Goal: Task Accomplishment & Management: Manage account settings

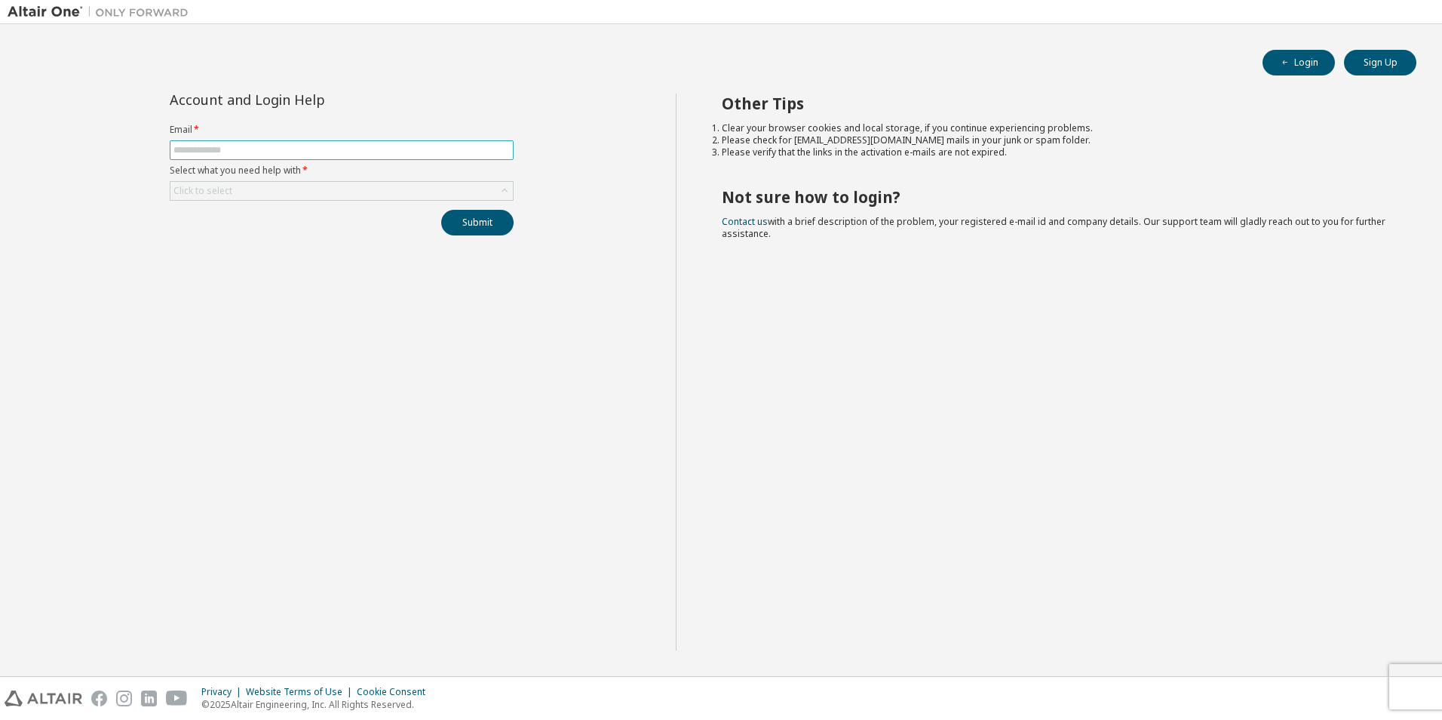
click at [262, 151] on input "text" at bounding box center [341, 150] width 336 height 12
type input "**********"
click at [246, 192] on div "Click to select" at bounding box center [341, 191] width 342 height 18
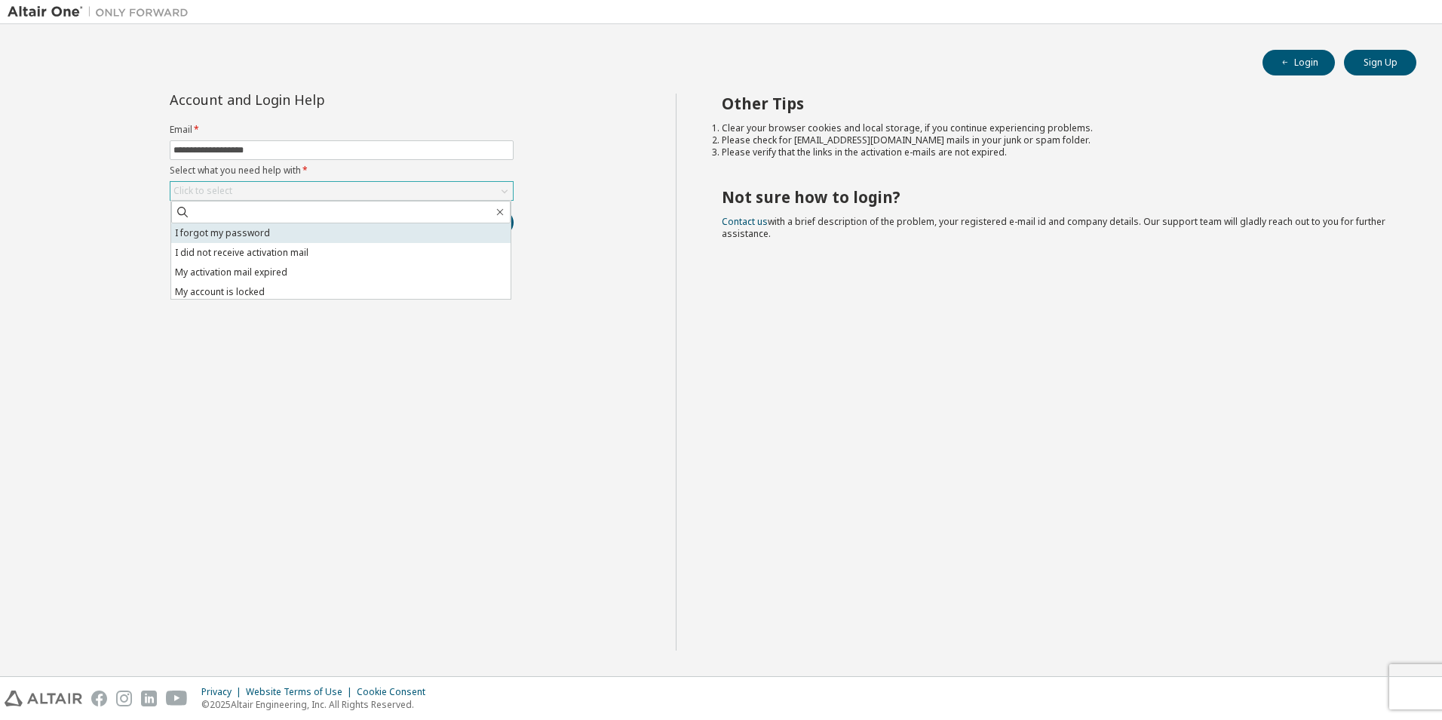
click at [240, 240] on li "I forgot my password" at bounding box center [340, 233] width 339 height 20
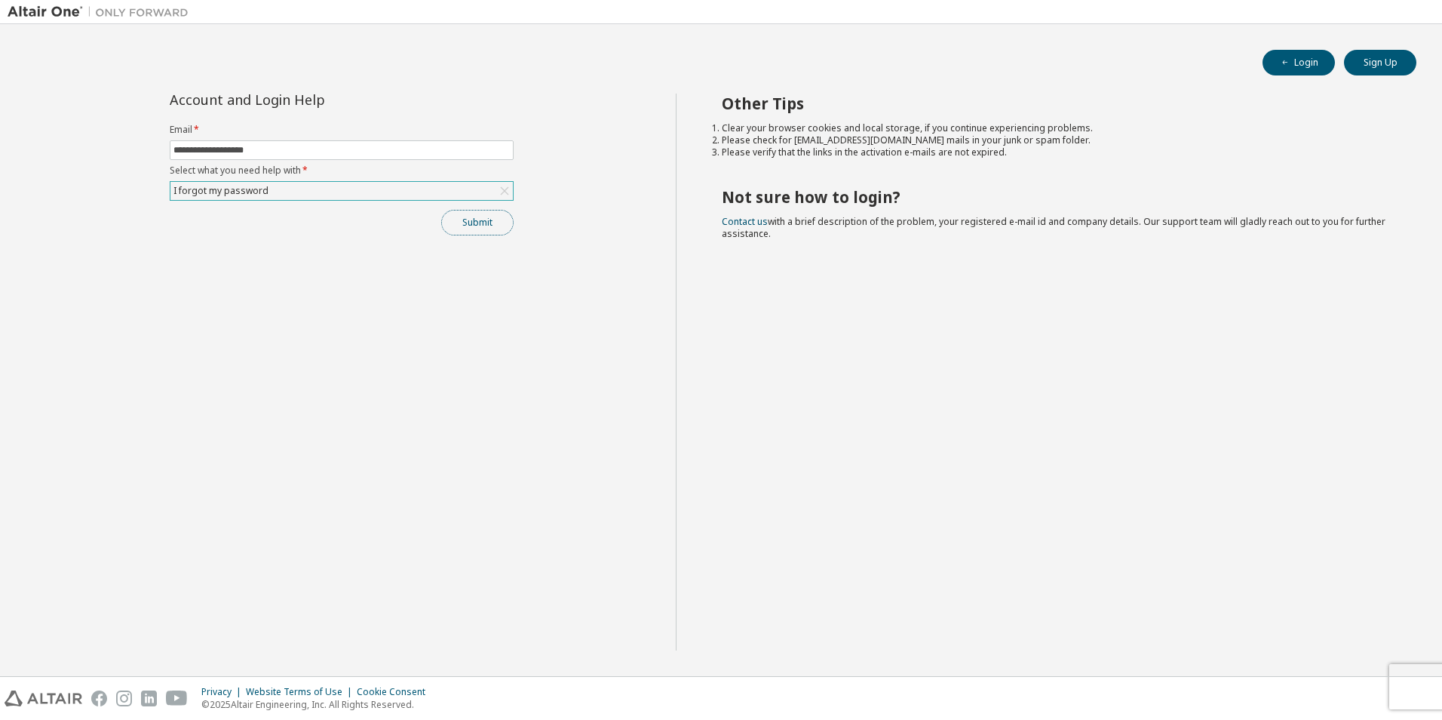
click at [477, 235] on button "Submit" at bounding box center [477, 223] width 72 height 26
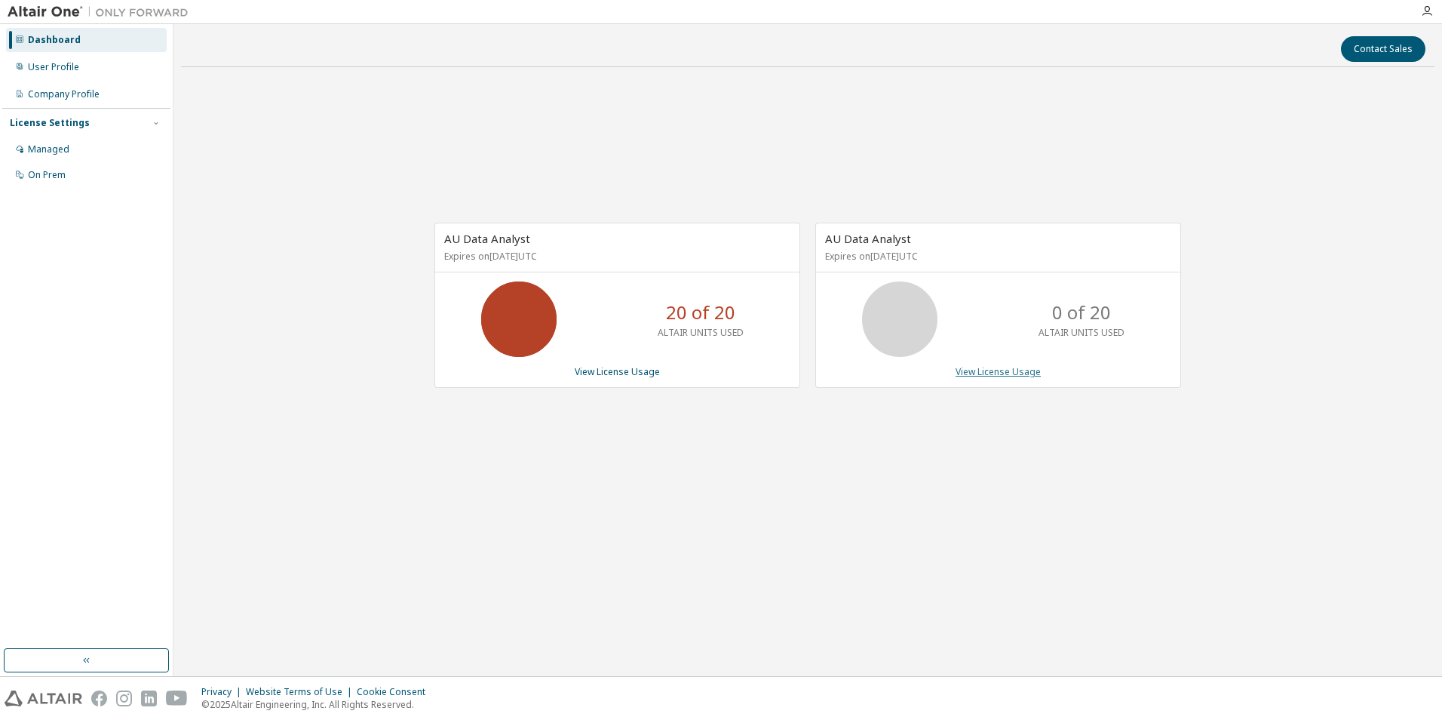
click at [993, 372] on link "View License Usage" at bounding box center [998, 371] width 85 height 13
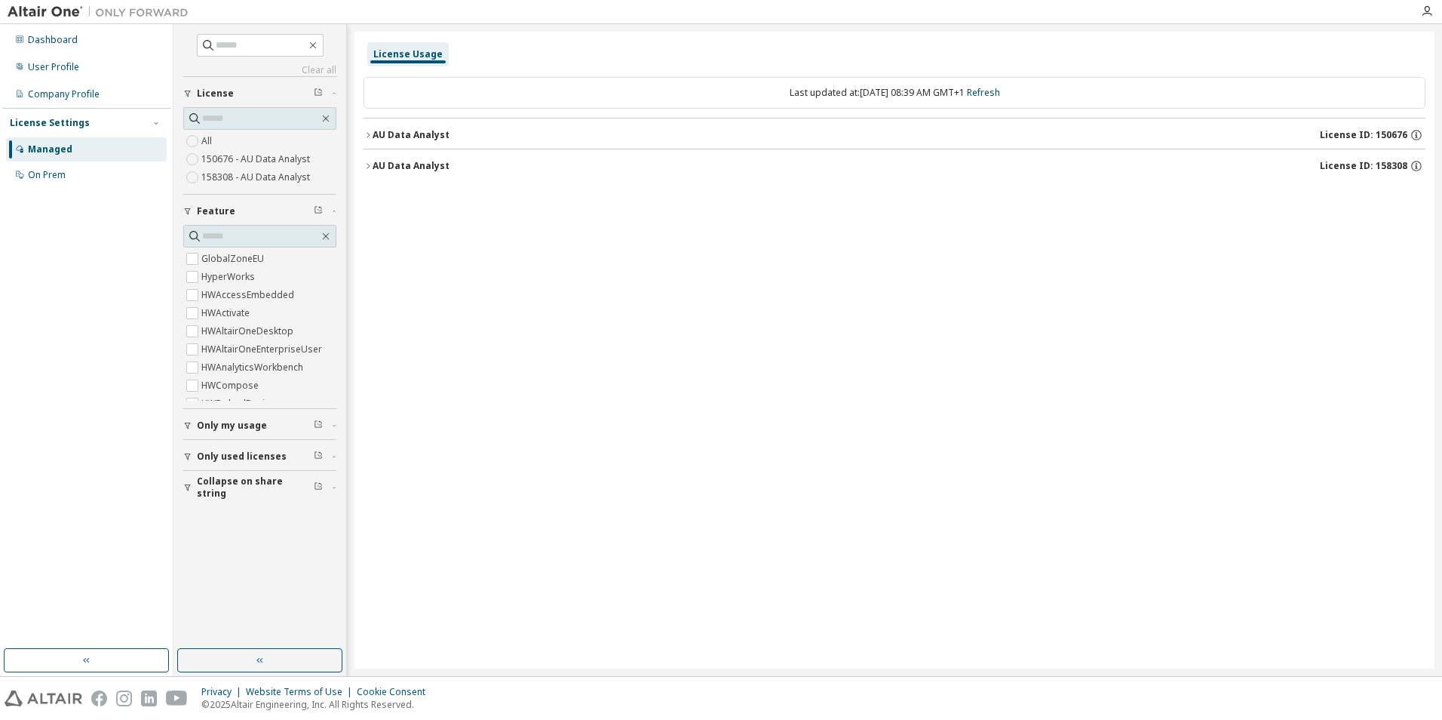
click at [370, 130] on button "AU Data Analyst License ID: 150676" at bounding box center [895, 134] width 1062 height 33
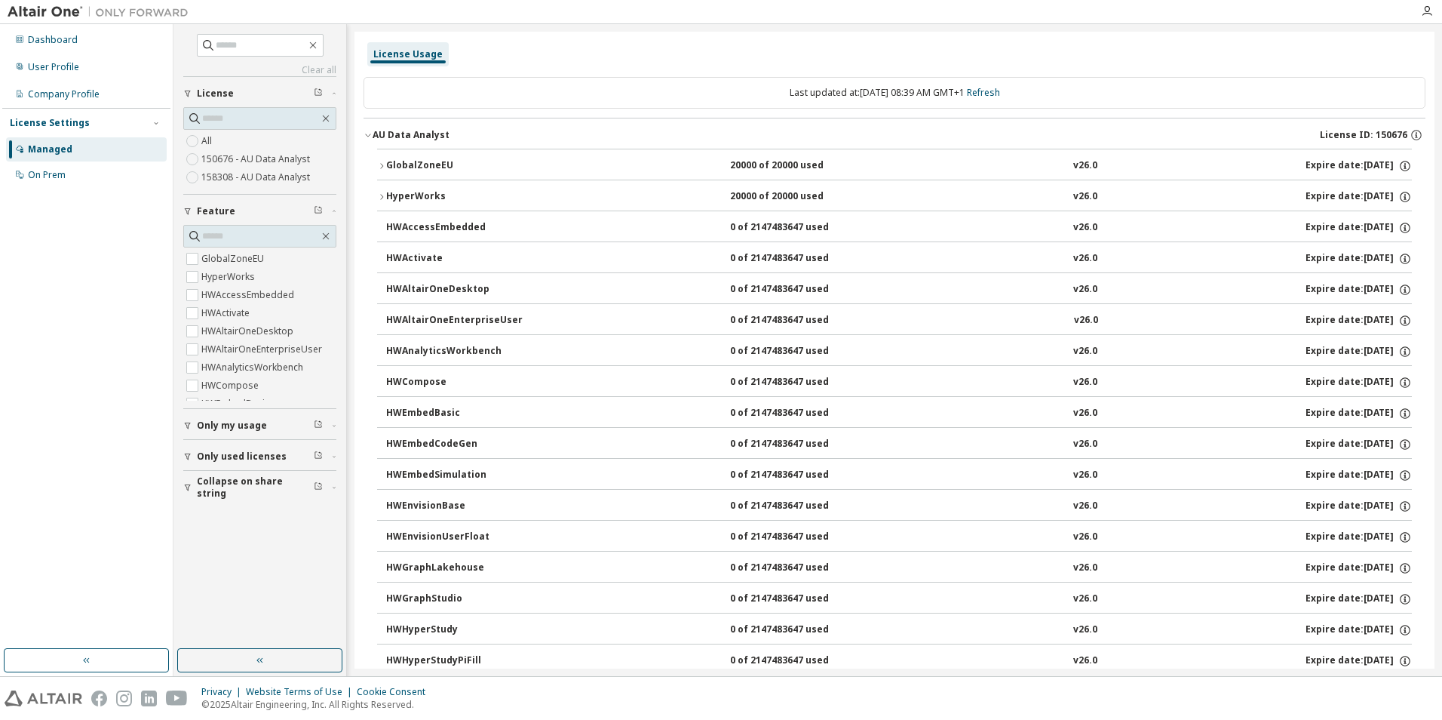
click at [376, 136] on div "AU Data Analyst" at bounding box center [411, 135] width 77 height 12
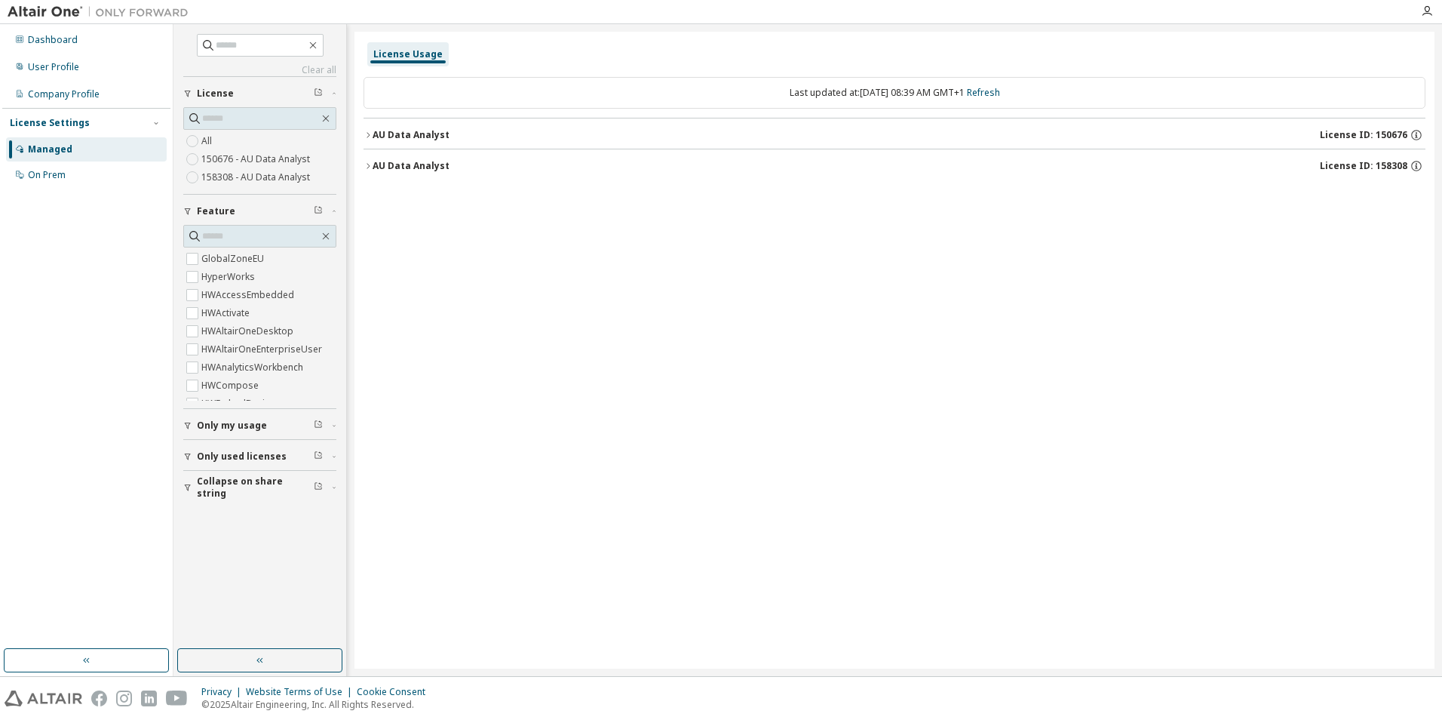
click at [370, 161] on button "AU Data Analyst License ID: 158308" at bounding box center [895, 165] width 1062 height 33
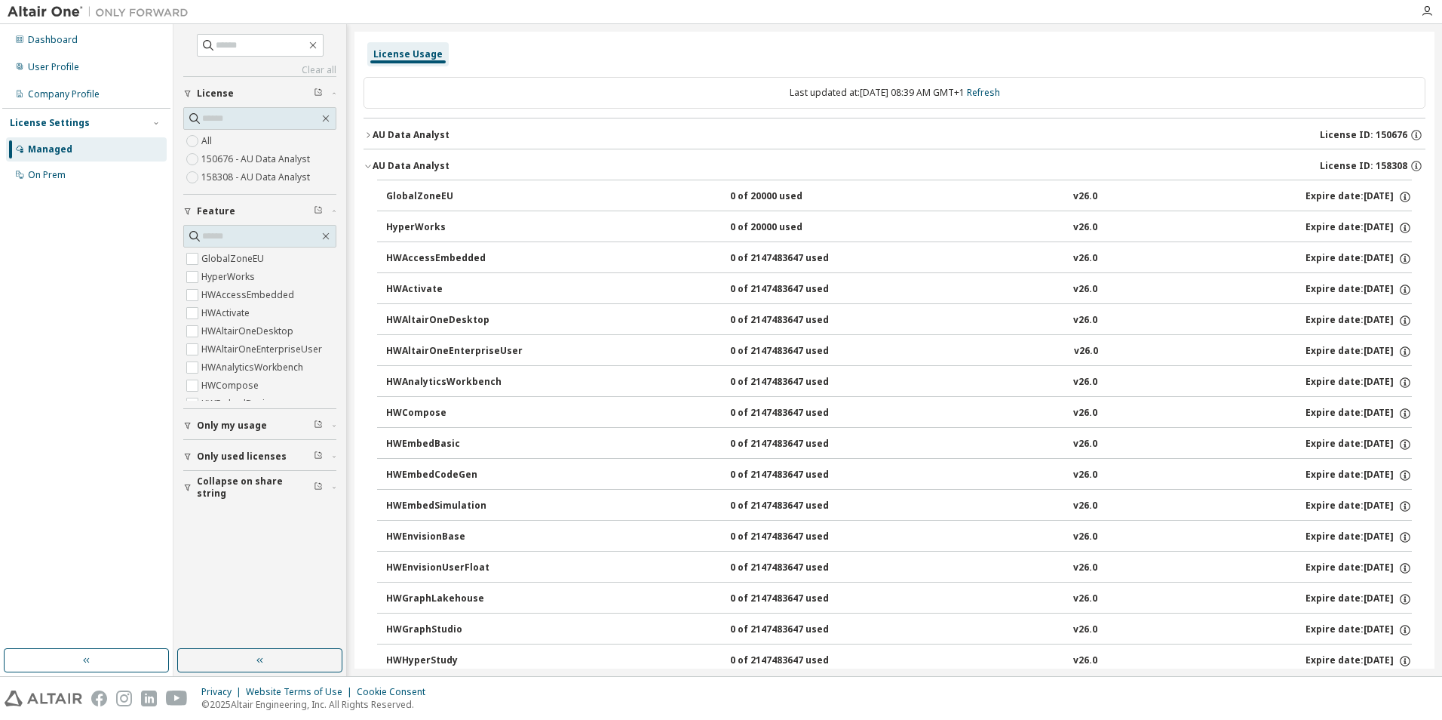
click at [370, 161] on icon "button" at bounding box center [368, 165] width 9 height 9
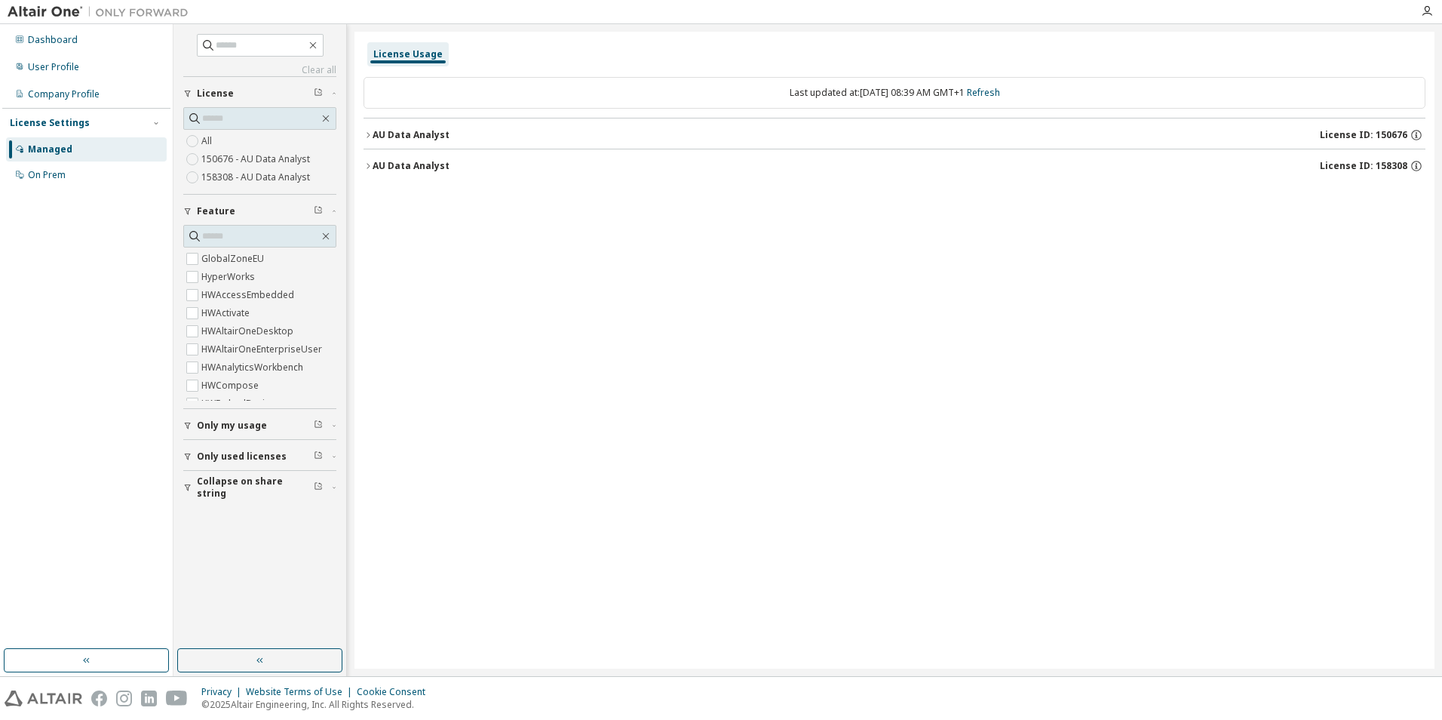
click at [372, 135] on icon "button" at bounding box center [368, 134] width 9 height 9
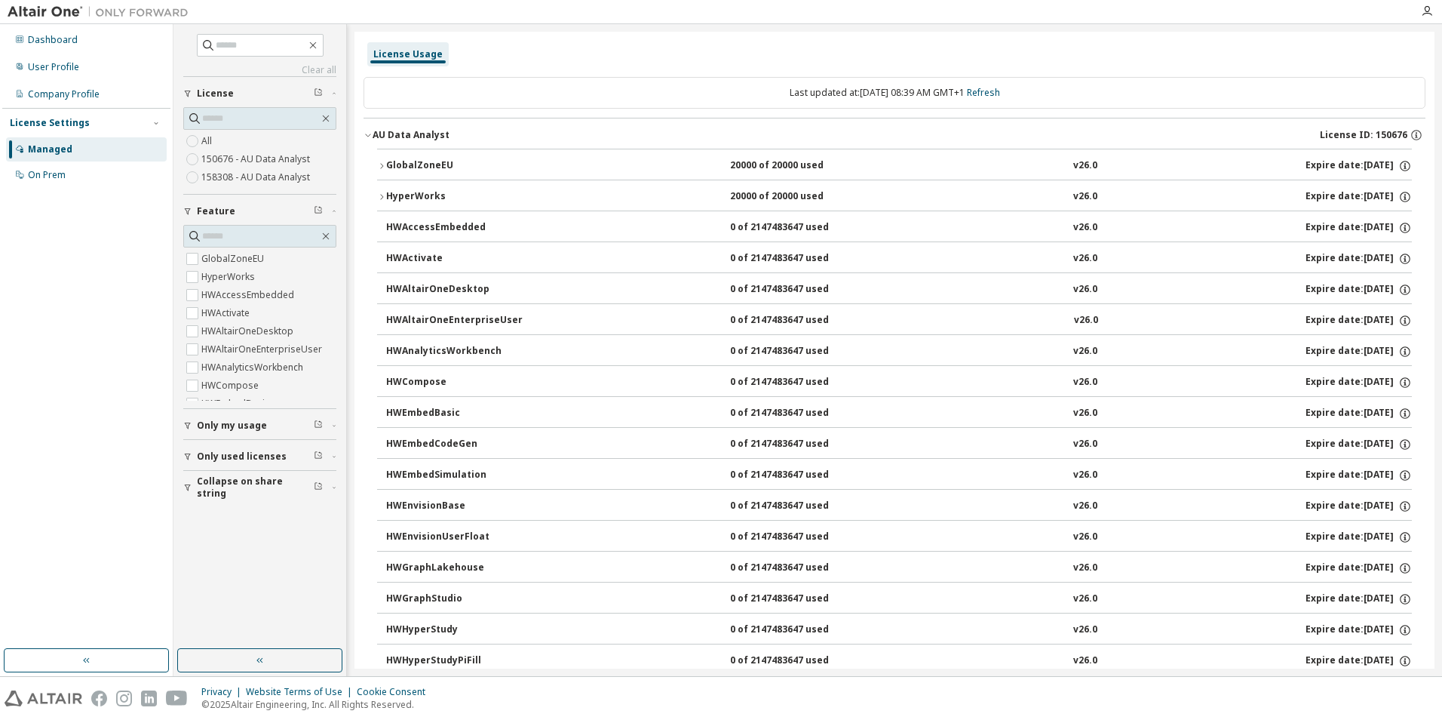
click at [369, 130] on icon "button" at bounding box center [368, 134] width 9 height 9
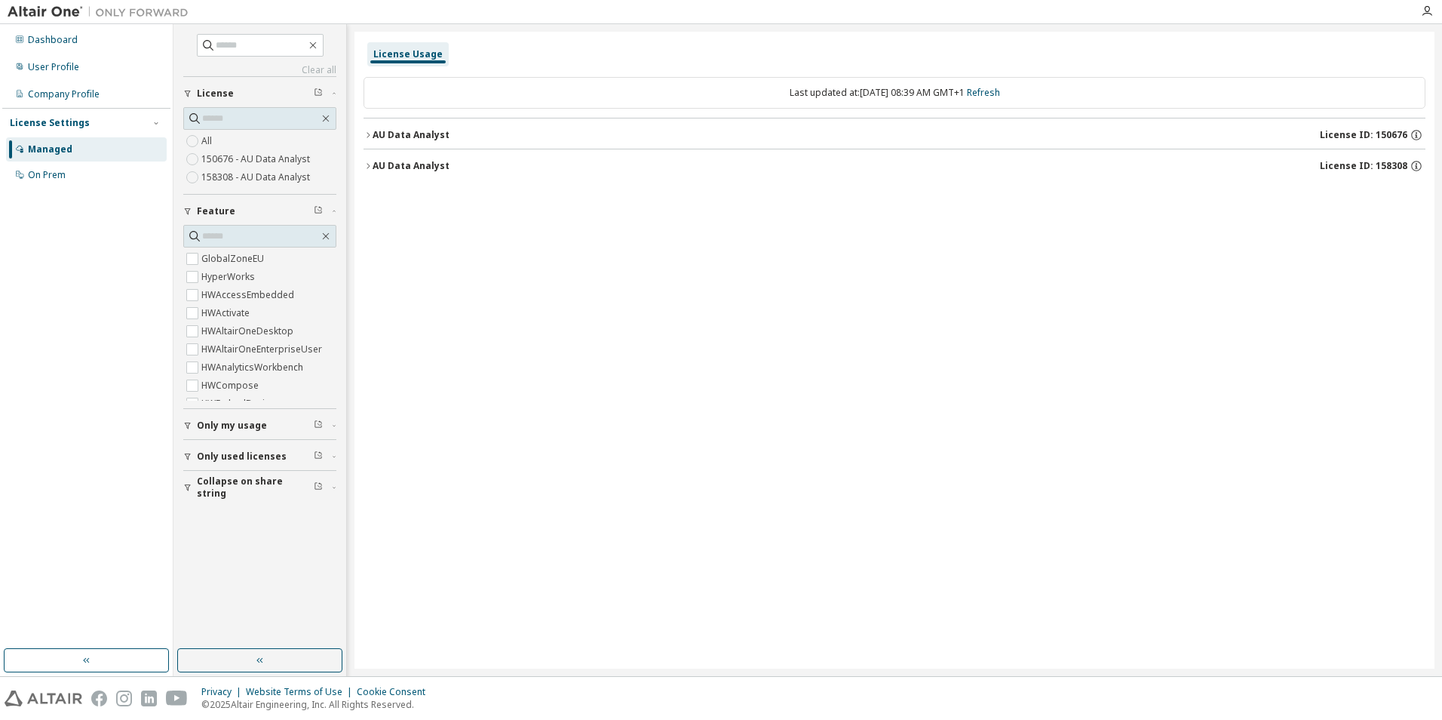
click at [376, 161] on div "AU Data Analyst" at bounding box center [411, 166] width 77 height 12
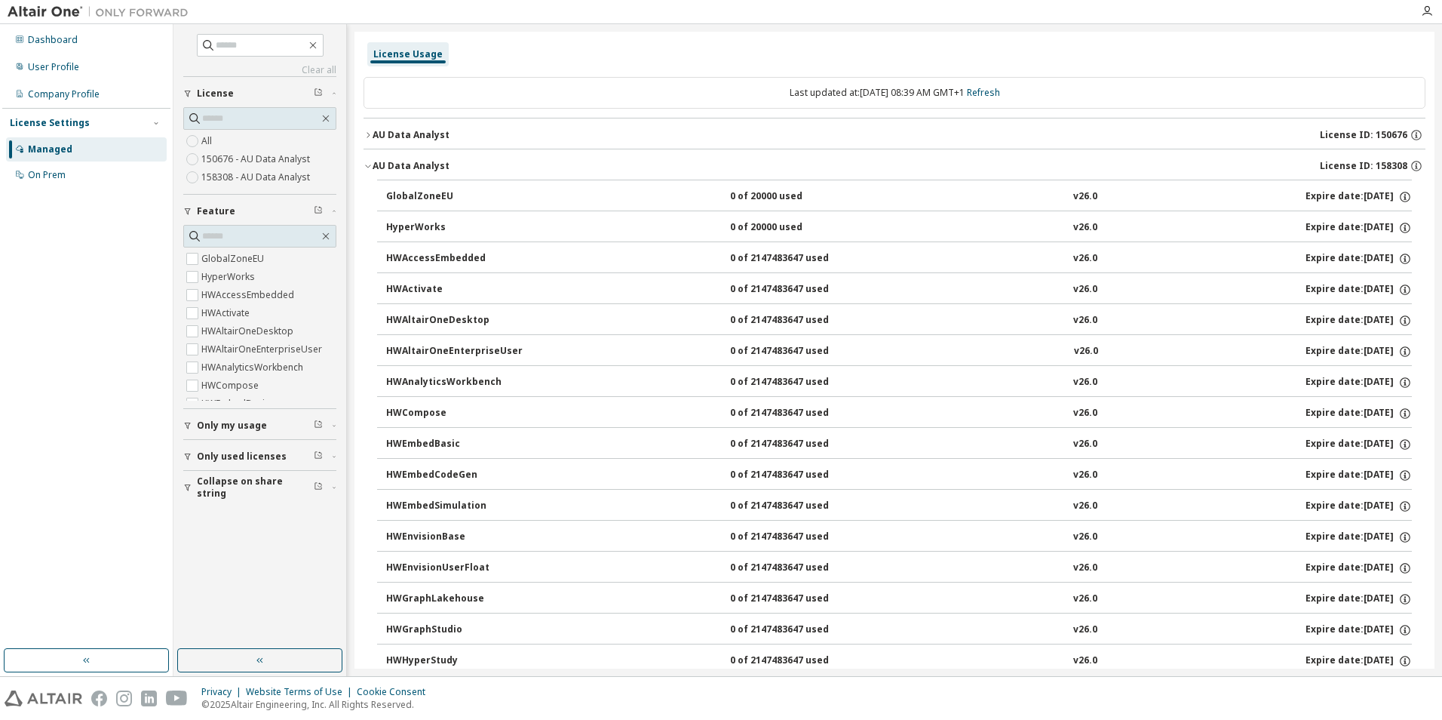
click at [376, 161] on div "AU Data Analyst" at bounding box center [411, 166] width 77 height 12
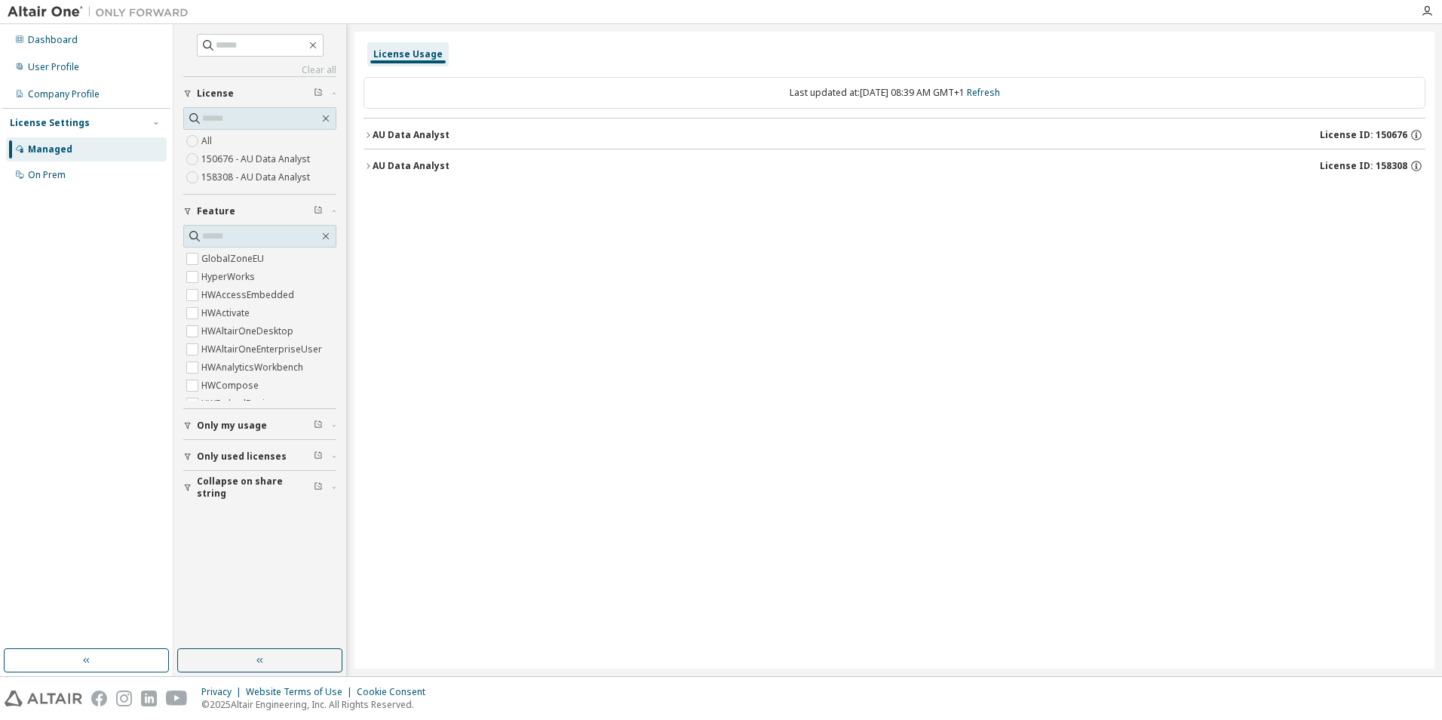
click at [377, 134] on div "AU Data Analyst" at bounding box center [411, 135] width 77 height 12
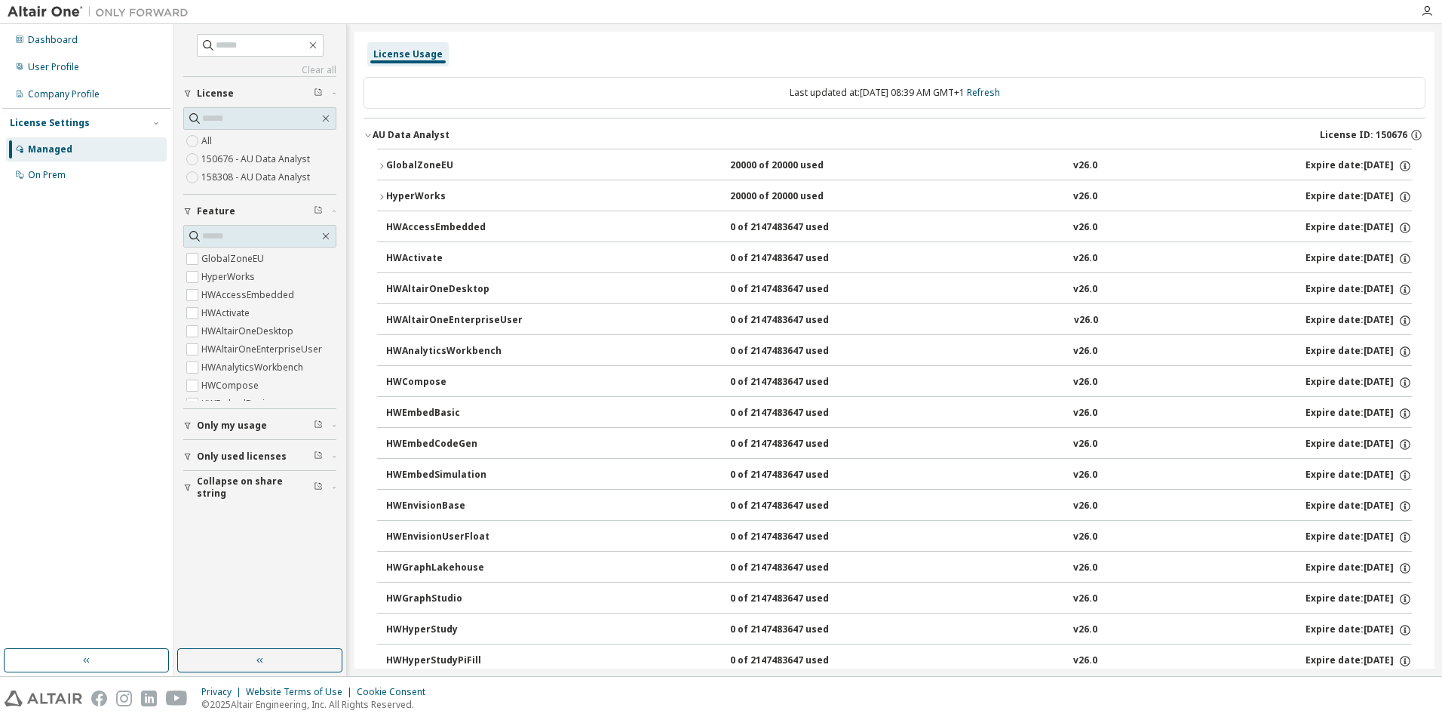
click at [381, 192] on button "HyperWorks 20000 of 20000 used v26.0 Expire date: 2025-12-14" at bounding box center [894, 196] width 1035 height 33
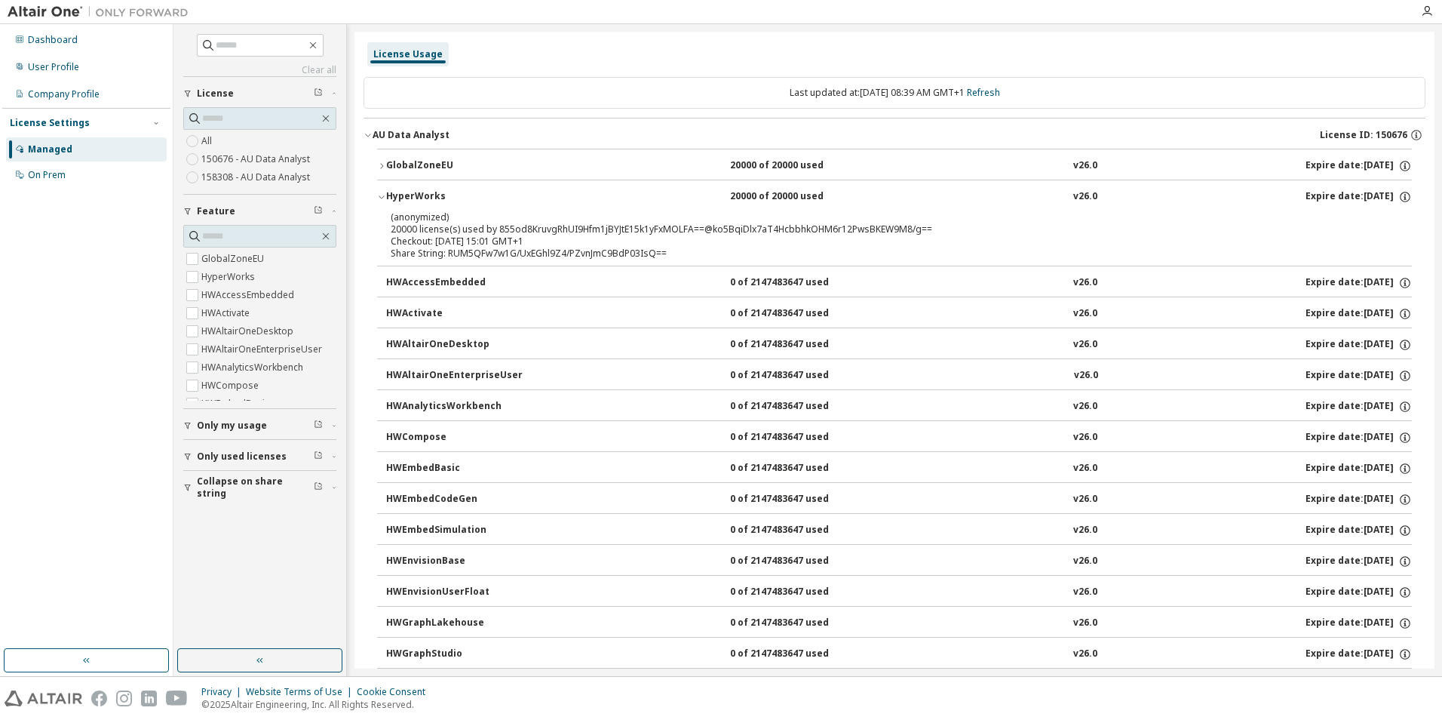
click at [382, 194] on icon "button" at bounding box center [381, 196] width 9 height 9
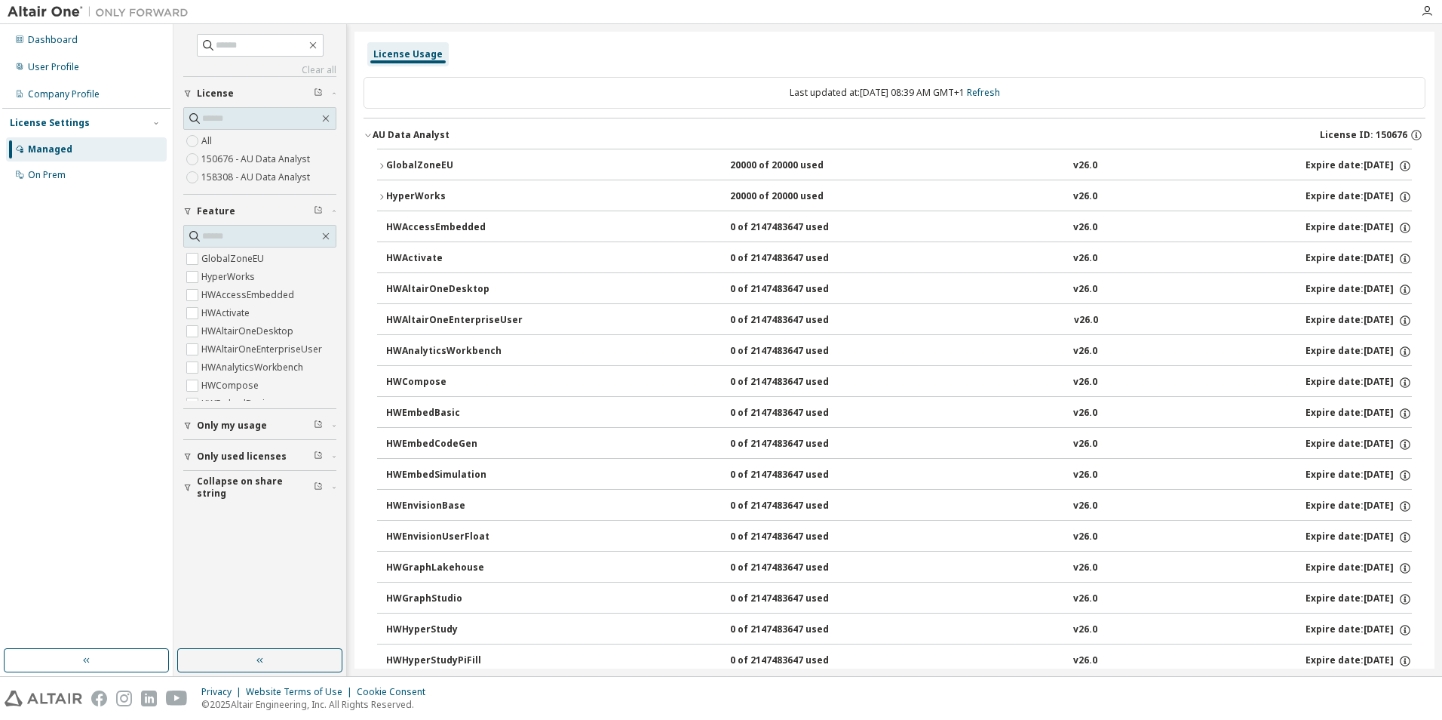
click at [383, 164] on icon "button" at bounding box center [381, 165] width 9 height 9
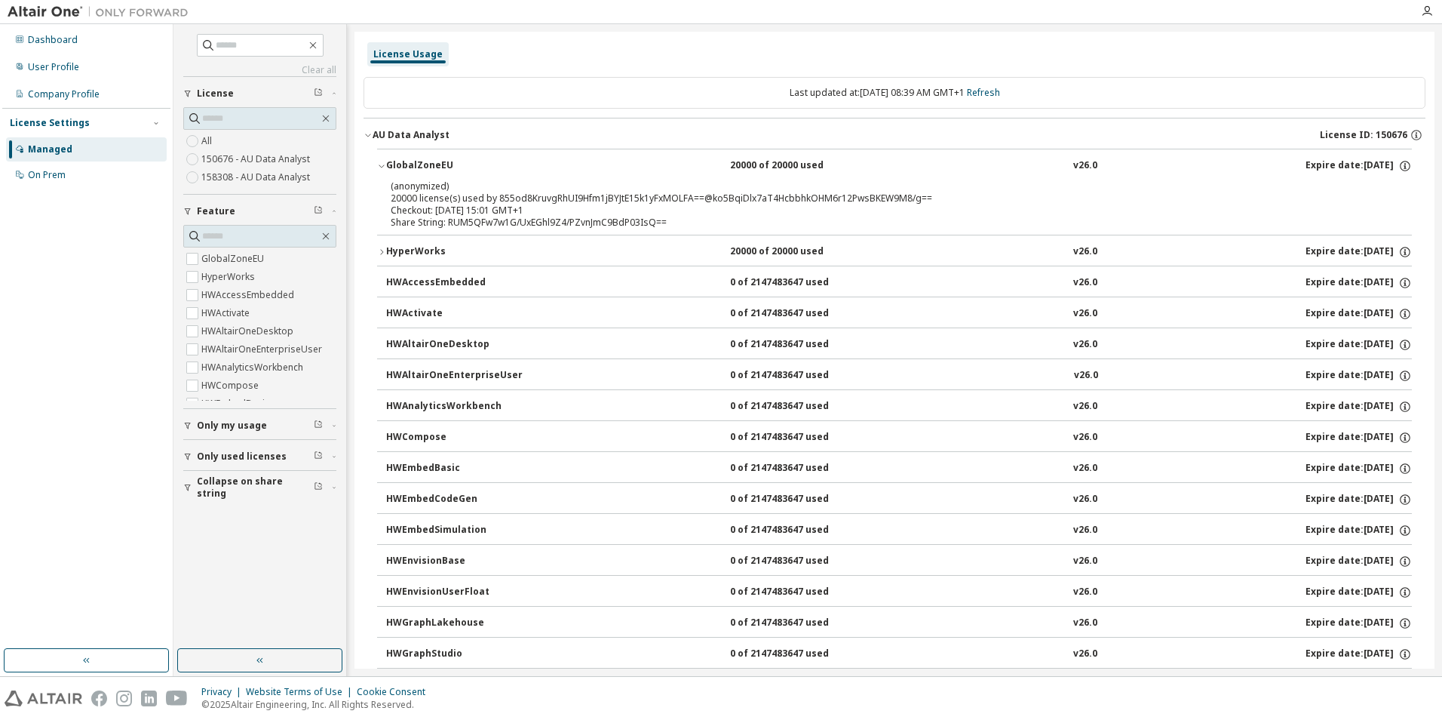
click at [383, 164] on icon "button" at bounding box center [381, 165] width 9 height 9
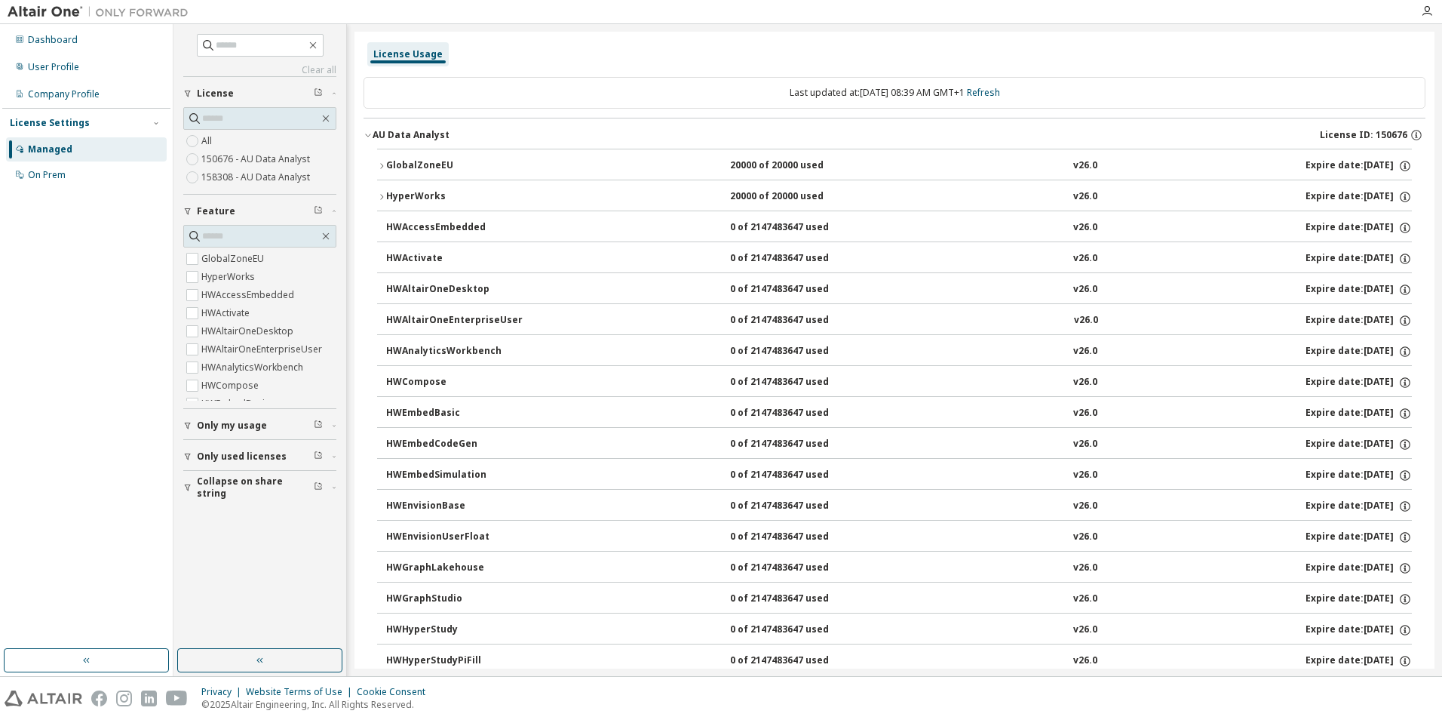
click at [370, 134] on icon "button" at bounding box center [367, 135] width 5 height 3
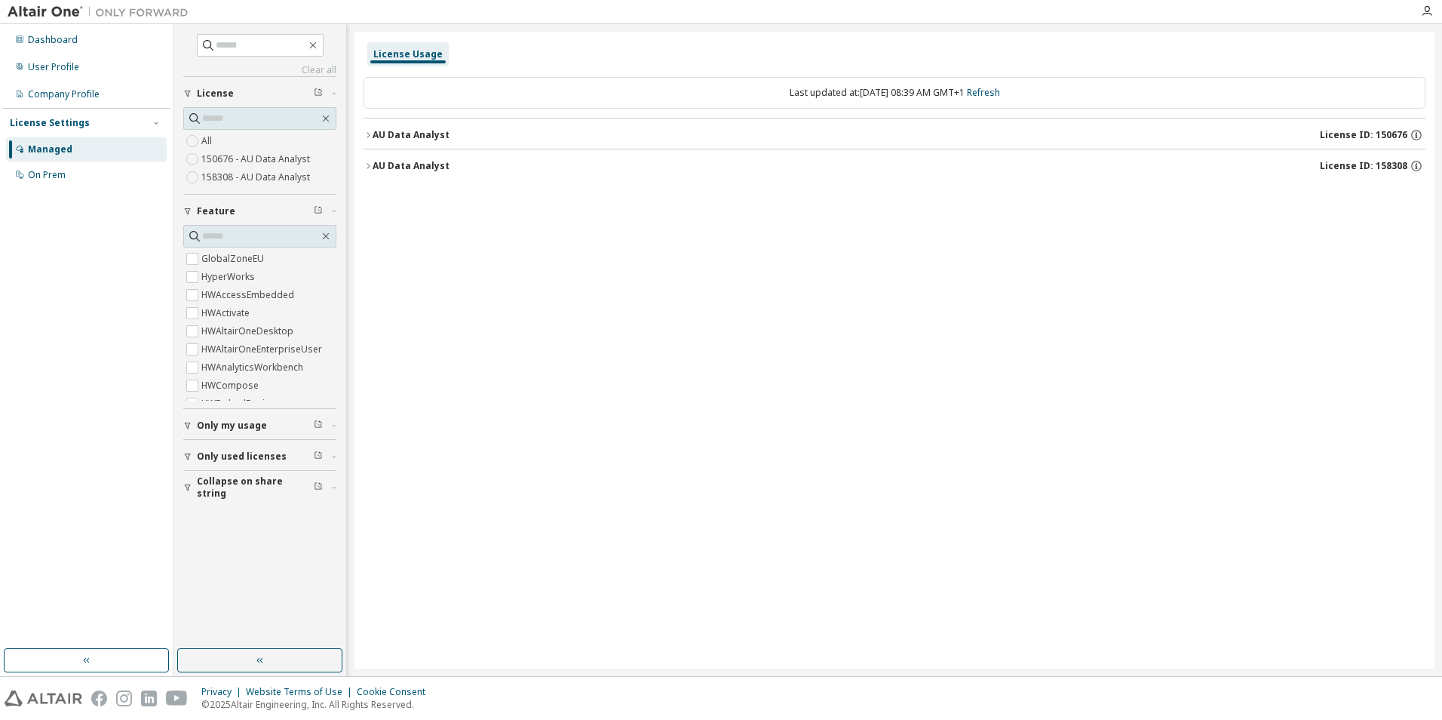
click at [369, 168] on icon "button" at bounding box center [368, 165] width 9 height 9
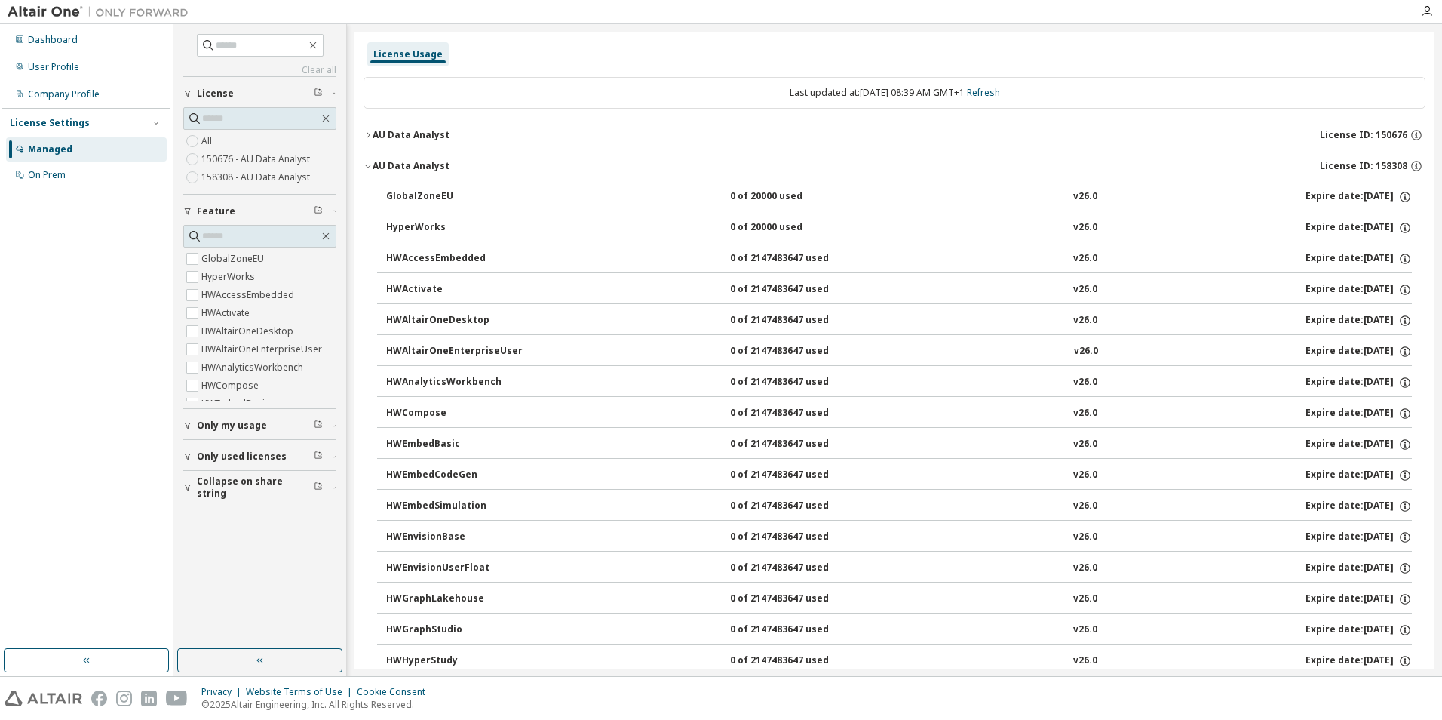
click at [371, 164] on icon "button" at bounding box center [368, 165] width 9 height 9
